Goal: Navigation & Orientation: Find specific page/section

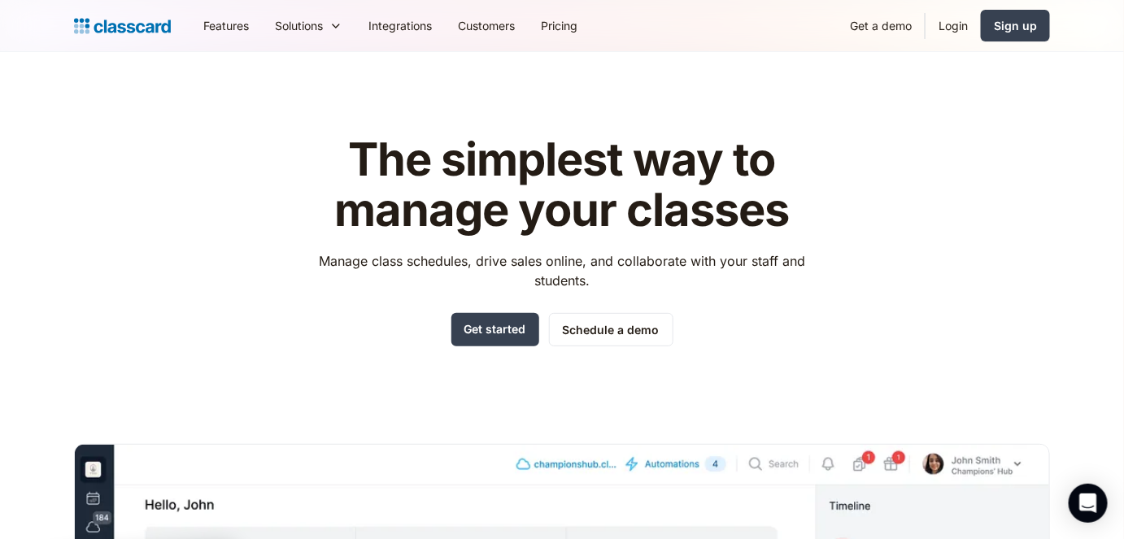
click at [931, 74] on header "The simplest way to manage your classes Manage class schedules, drive sales onl…" at bounding box center [562, 463] width 1124 height 822
click at [945, 296] on div "The simplest way to manage your classes Manage class schedules, drive sales onl…" at bounding box center [562, 491] width 976 height 765
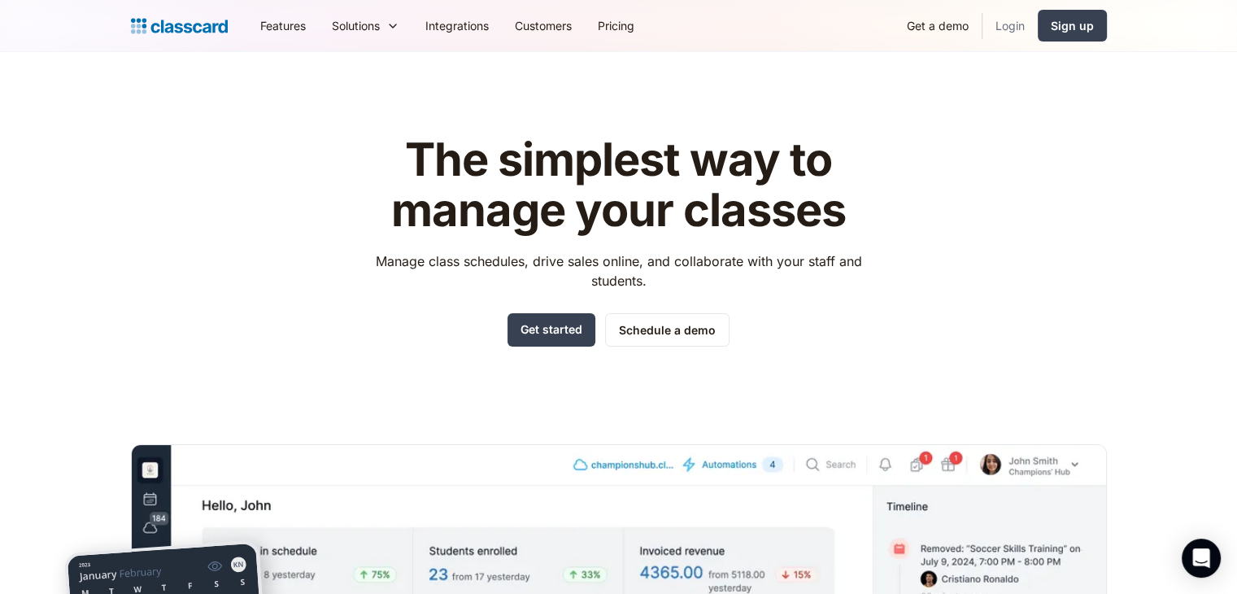
click at [1030, 43] on link "Login" at bounding box center [1009, 25] width 55 height 37
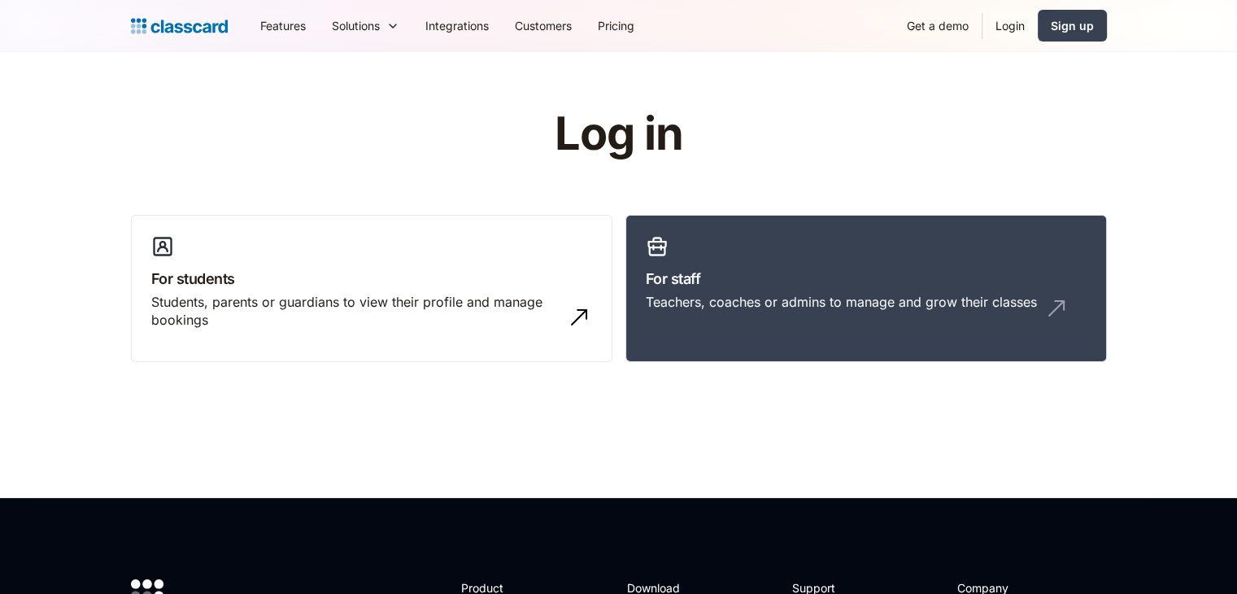
click at [1018, 18] on link "Login" at bounding box center [1009, 25] width 55 height 37
click at [828, 283] on h3 "For staff" at bounding box center [866, 278] width 441 height 22
